Goal: Task Accomplishment & Management: Complete application form

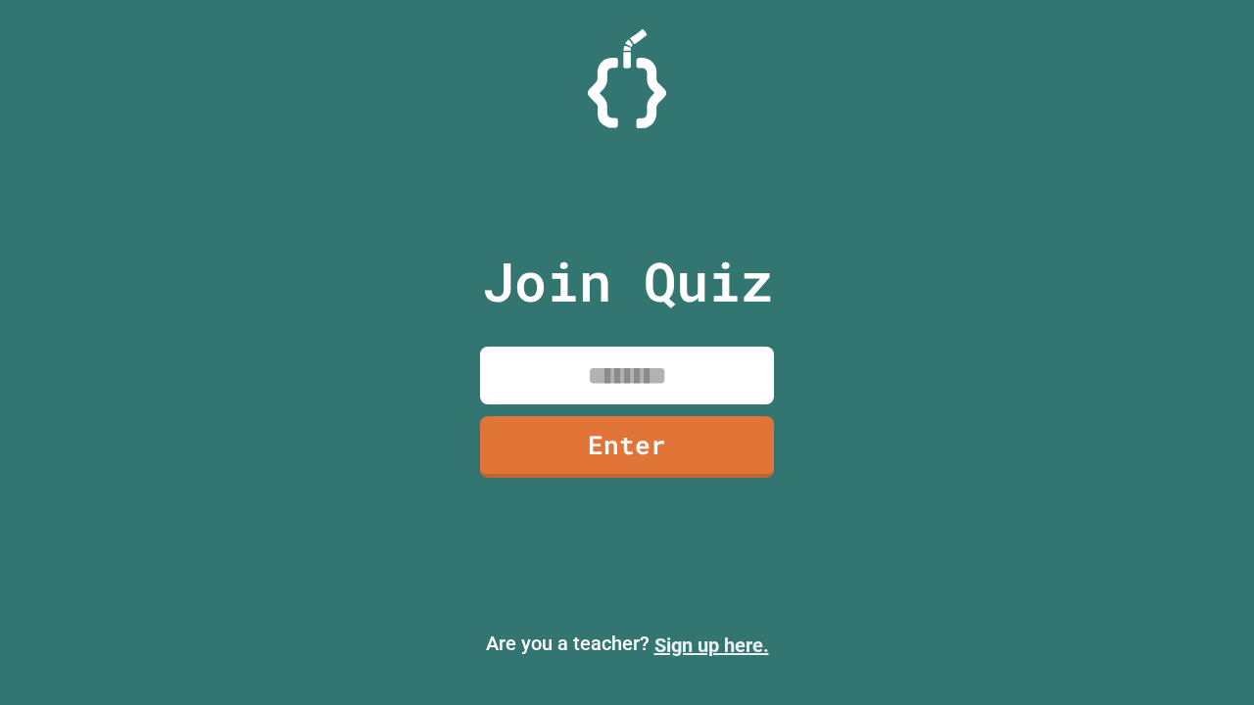
click at [711, 646] on link "Sign up here." at bounding box center [711, 646] width 115 height 24
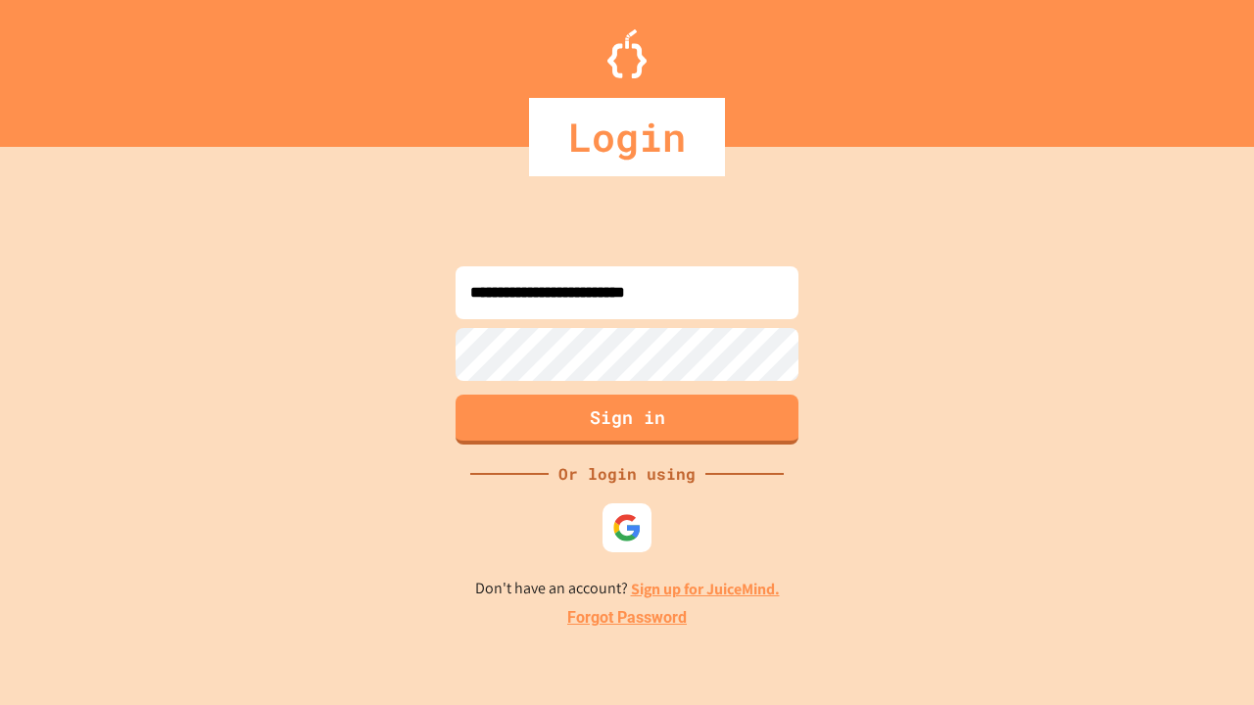
type input "**********"
